Goal: Information Seeking & Learning: Learn about a topic

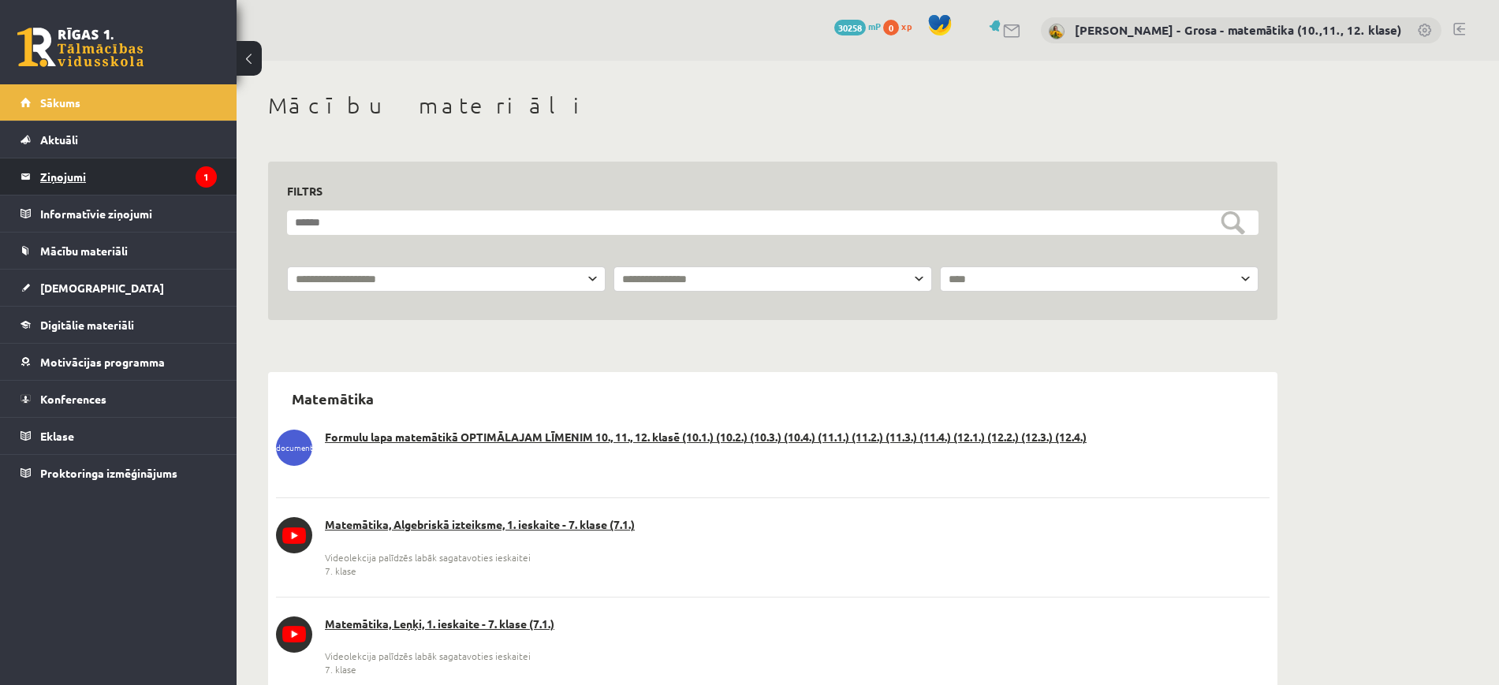
click at [135, 169] on legend "Ziņojumi 1" at bounding box center [128, 176] width 177 height 36
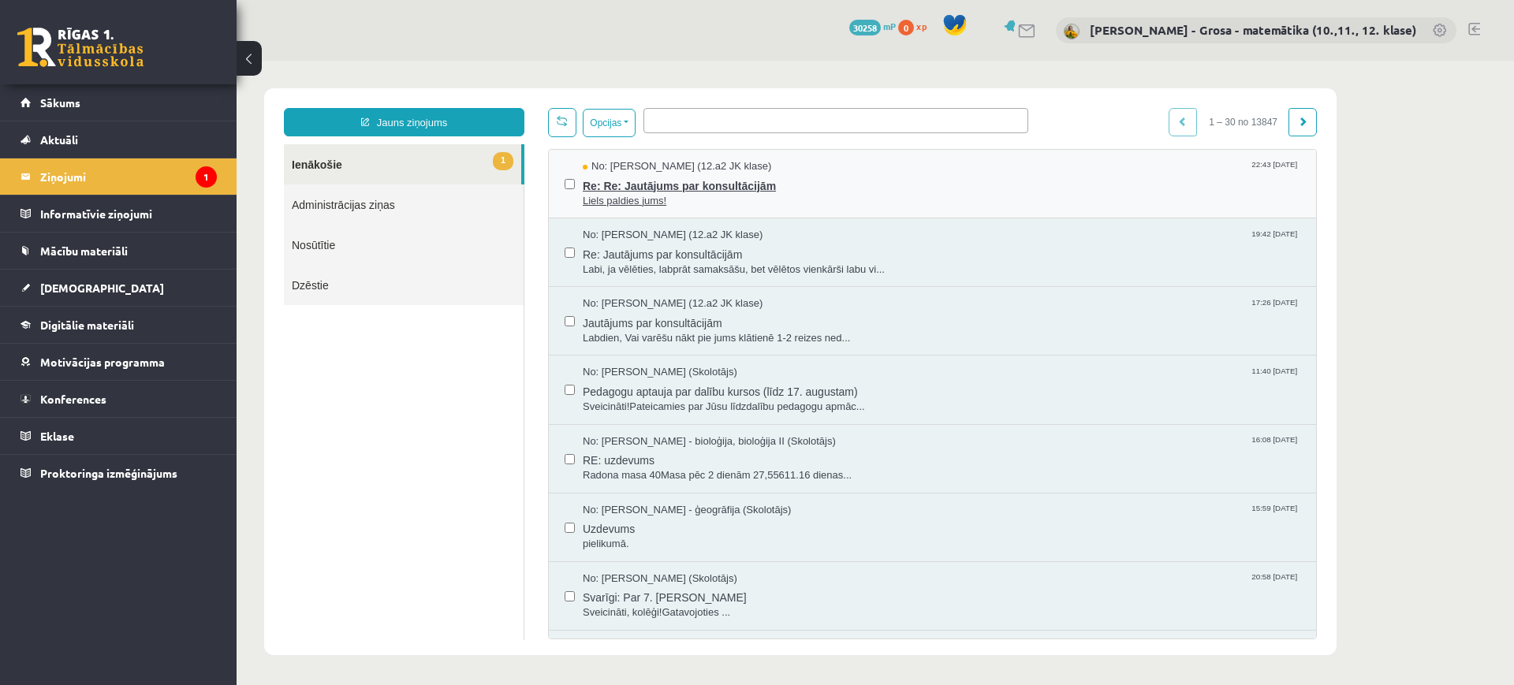
click at [669, 174] on span "Re: Re: Jautājums par konsultācijām" at bounding box center [941, 184] width 717 height 20
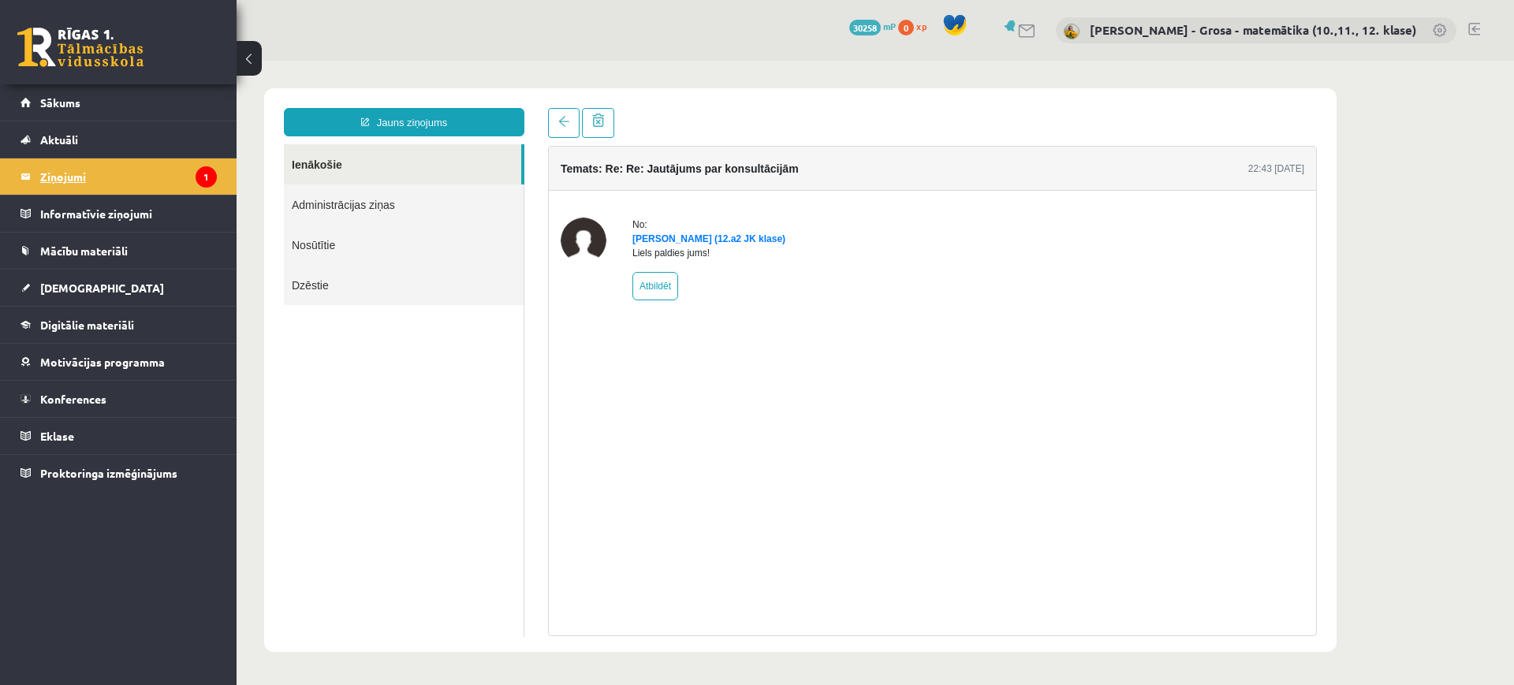
click at [70, 173] on legend "Ziņojumi 1" at bounding box center [128, 176] width 177 height 36
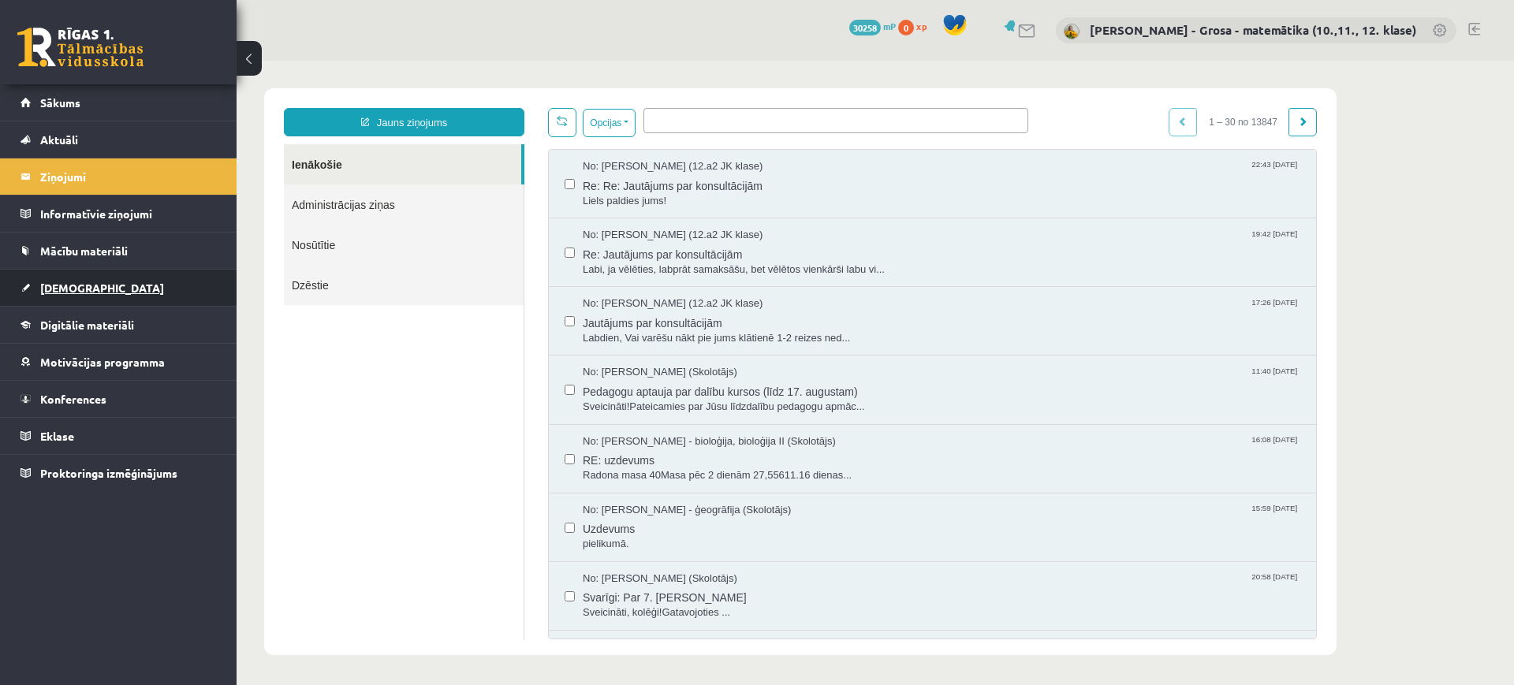
click at [95, 292] on link "[DEMOGRAPHIC_DATA]" at bounding box center [118, 288] width 196 height 36
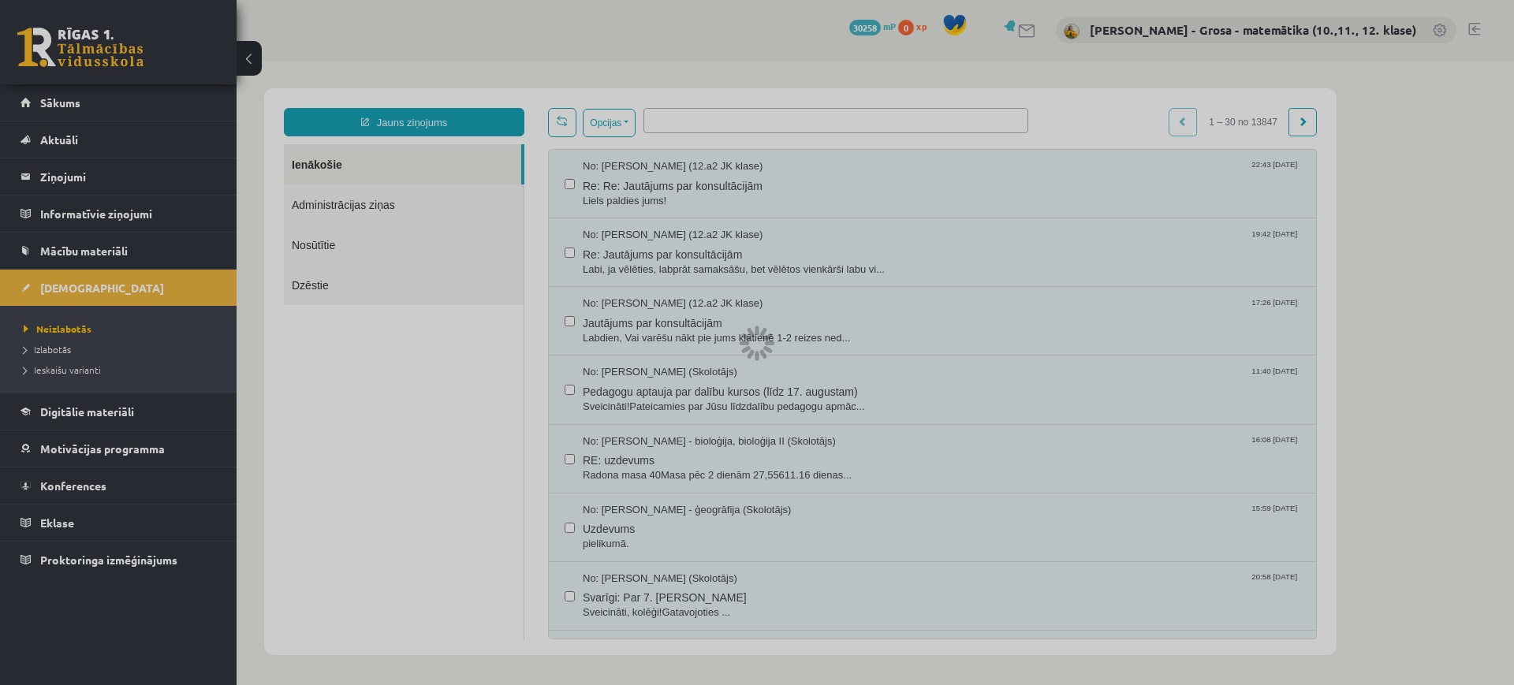
click at [66, 373] on div at bounding box center [757, 342] width 1514 height 685
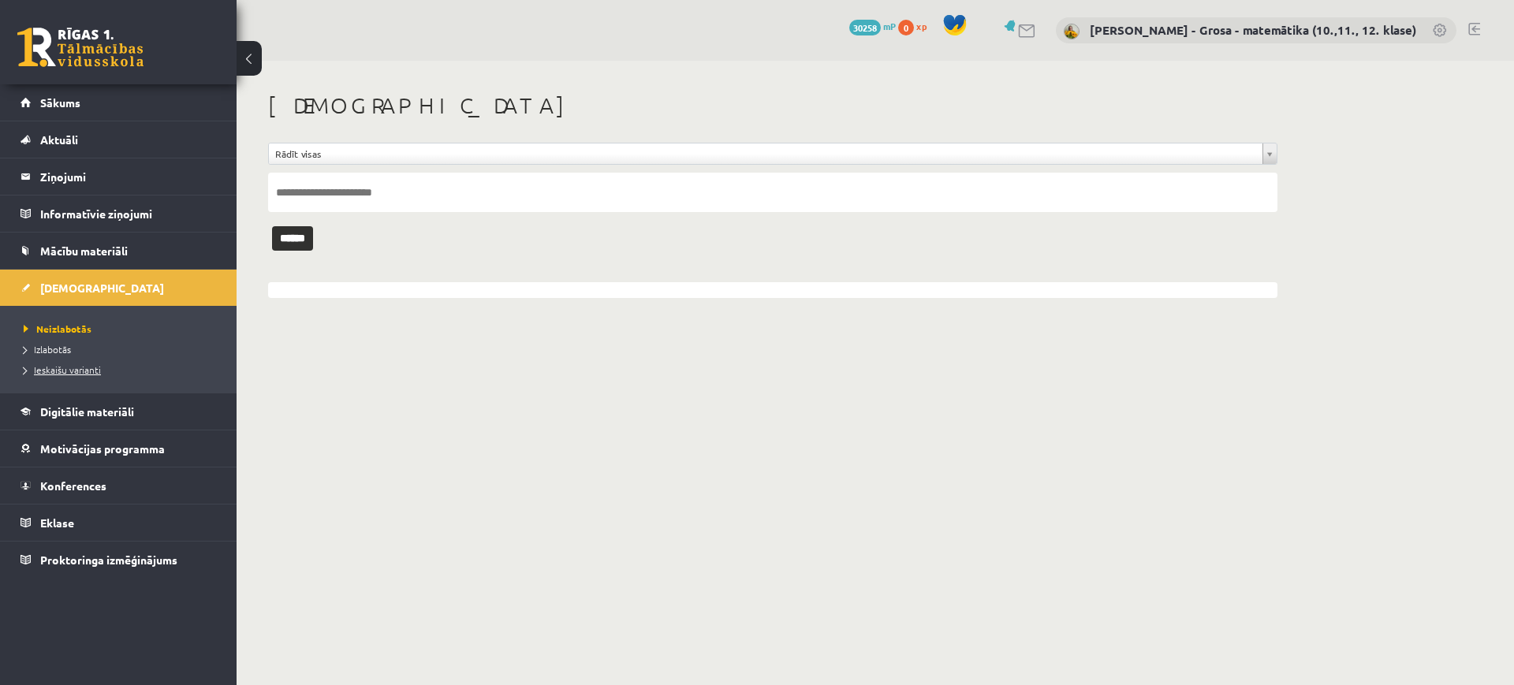
click at [74, 370] on span "Ieskaišu varianti" at bounding box center [62, 369] width 77 height 13
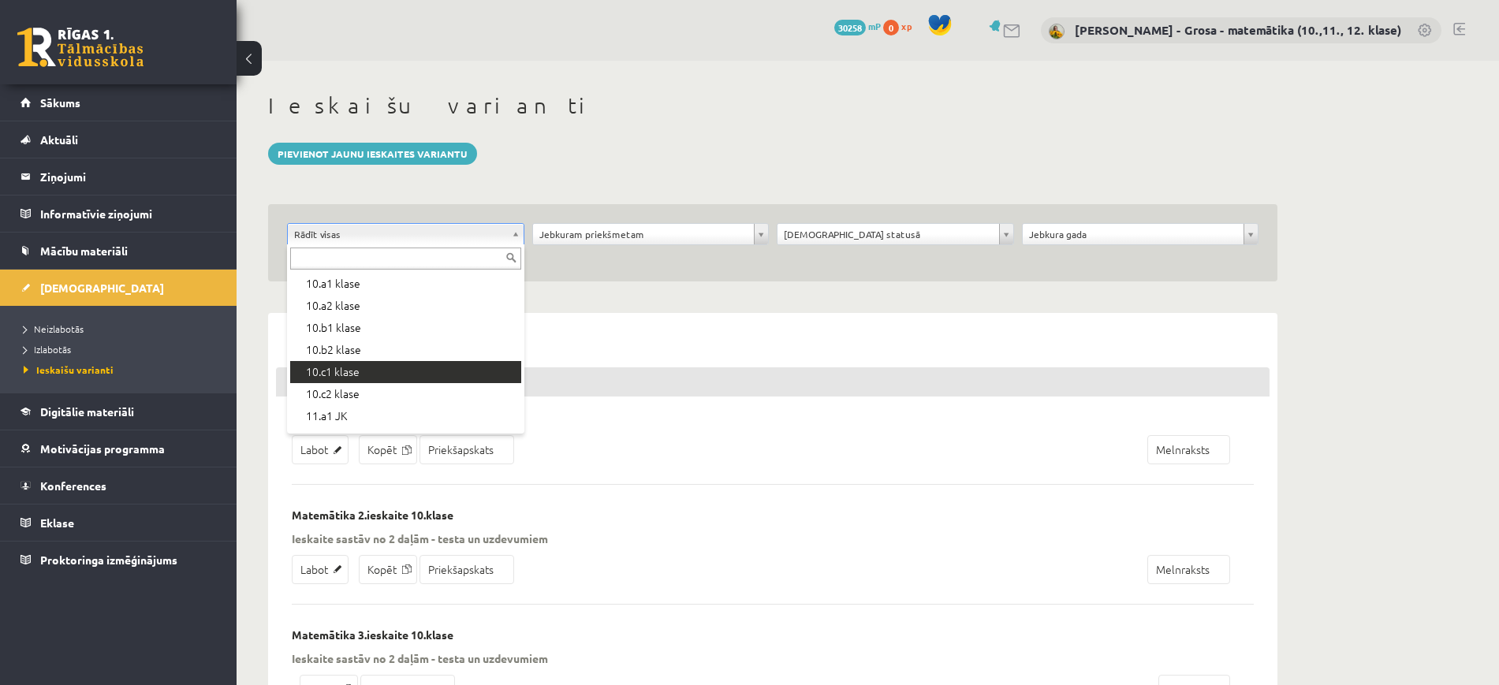
scroll to position [197, 0]
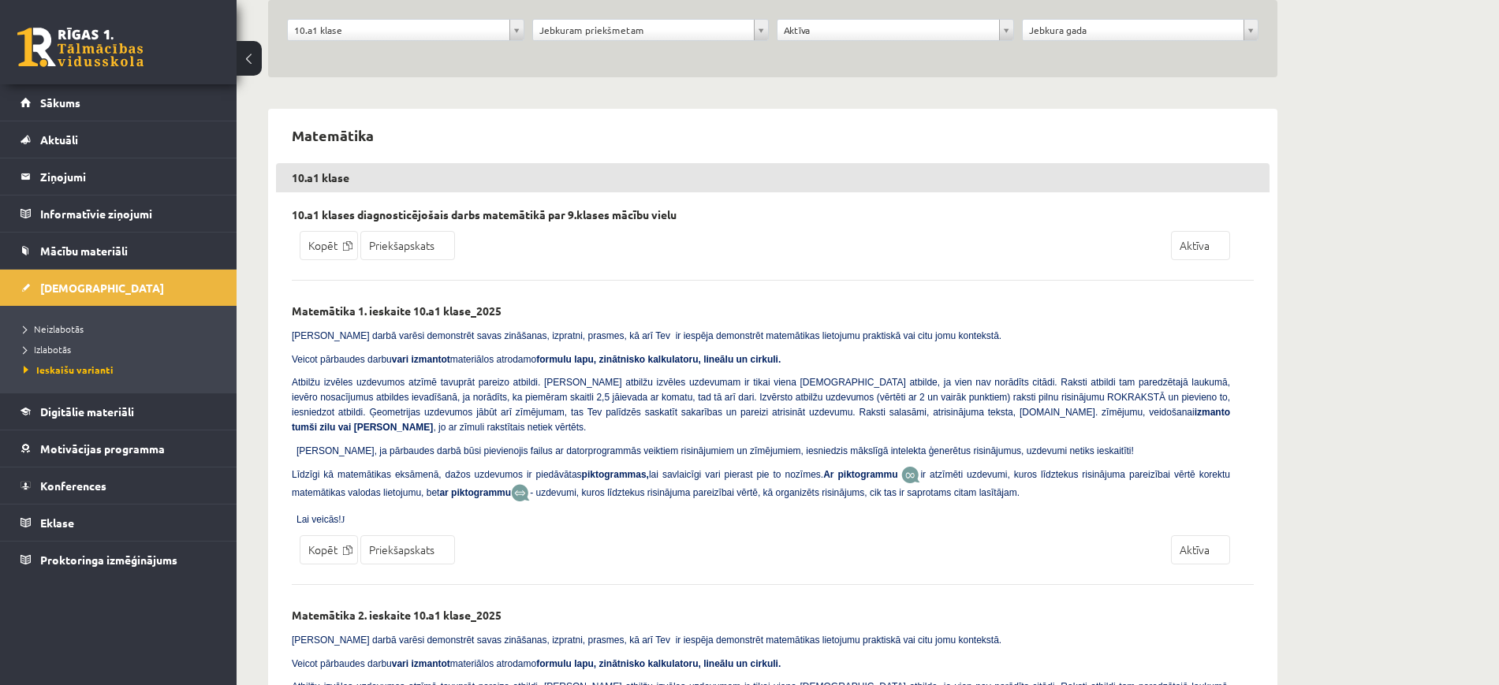
scroll to position [203, 0]
click at [425, 240] on link "Priekšapskats" at bounding box center [407, 246] width 95 height 29
